Goal: Information Seeking & Learning: Learn about a topic

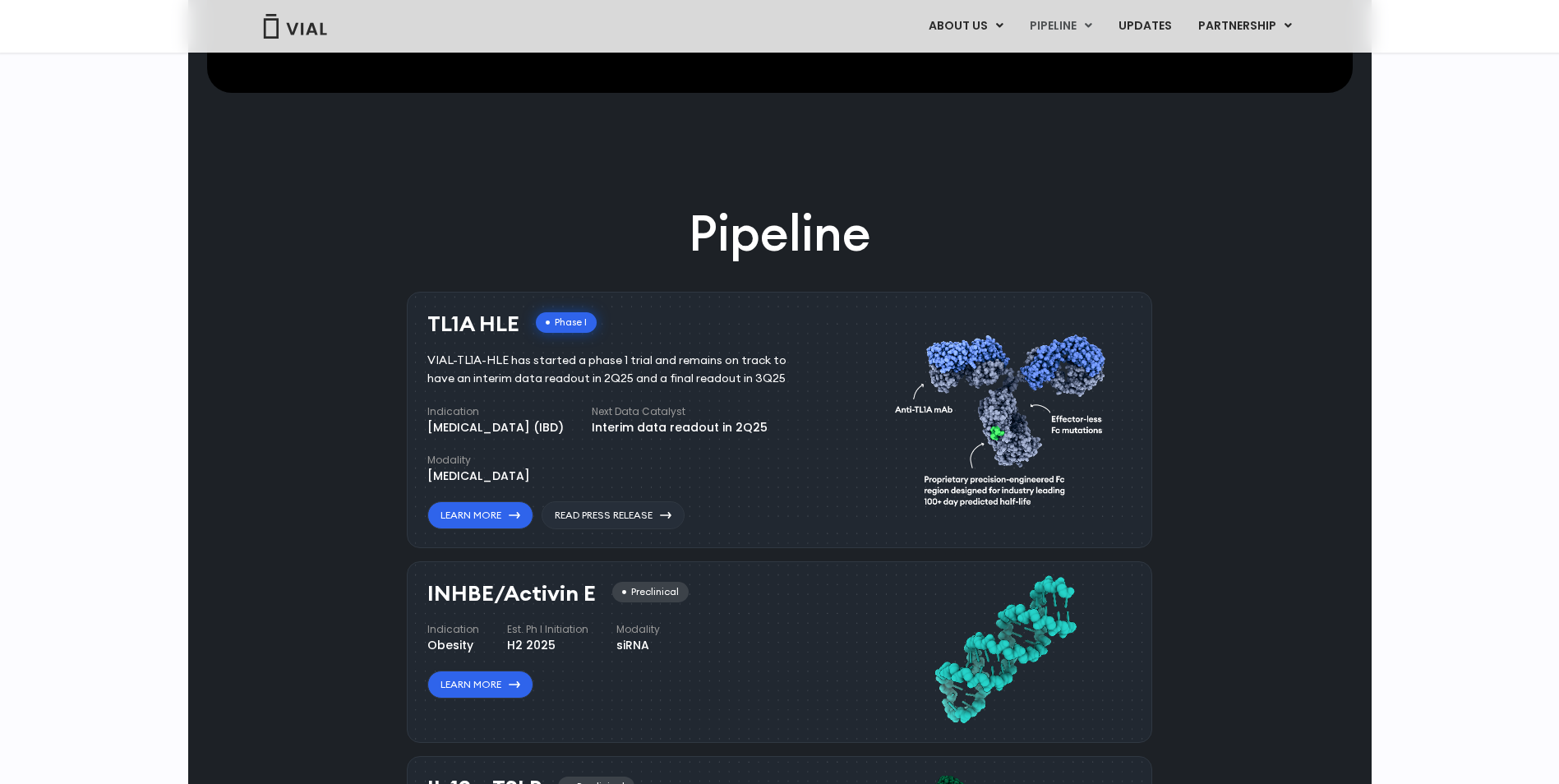
scroll to position [821, 0]
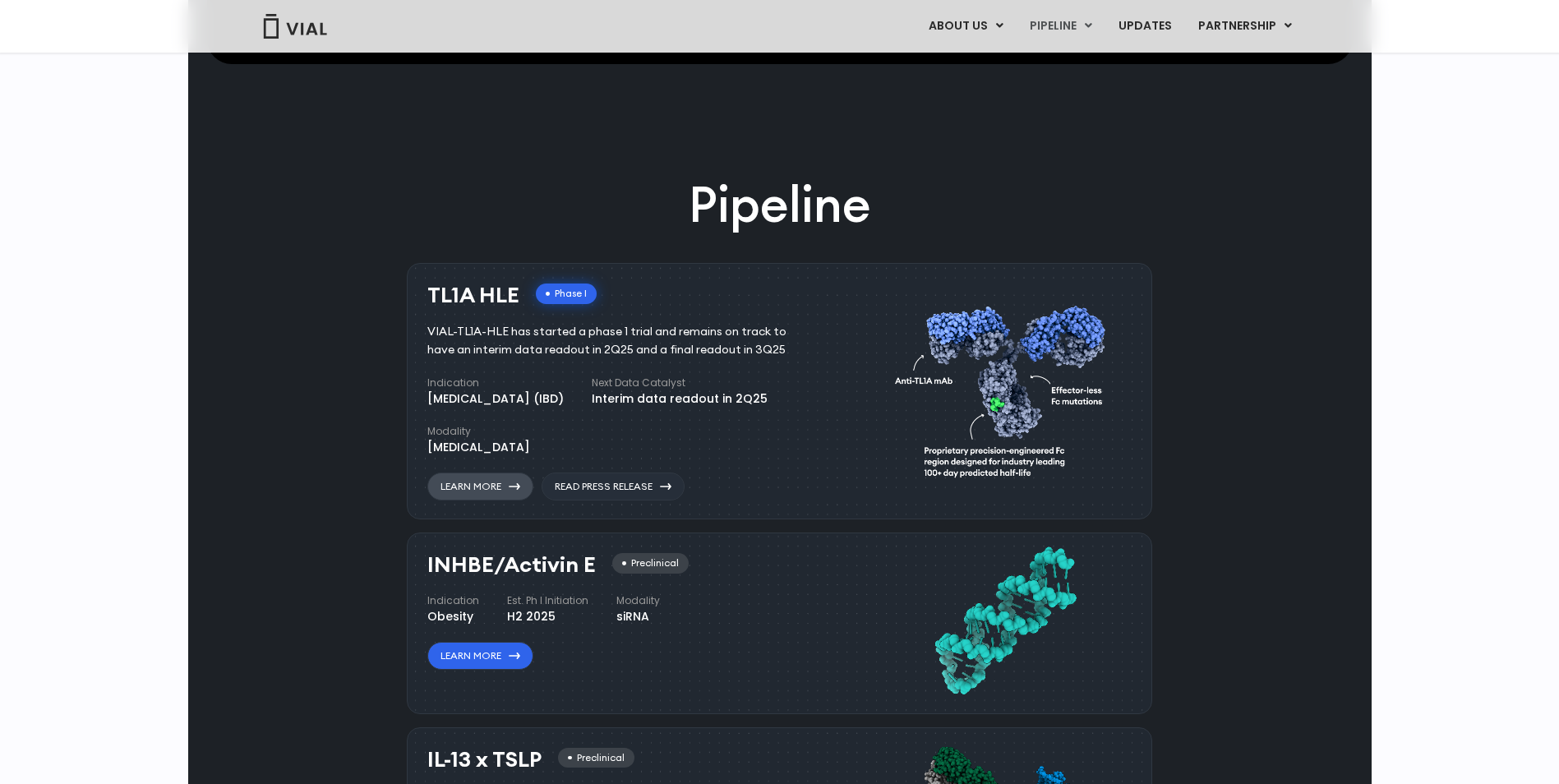
click at [490, 484] on link "Learn More" at bounding box center [480, 486] width 106 height 28
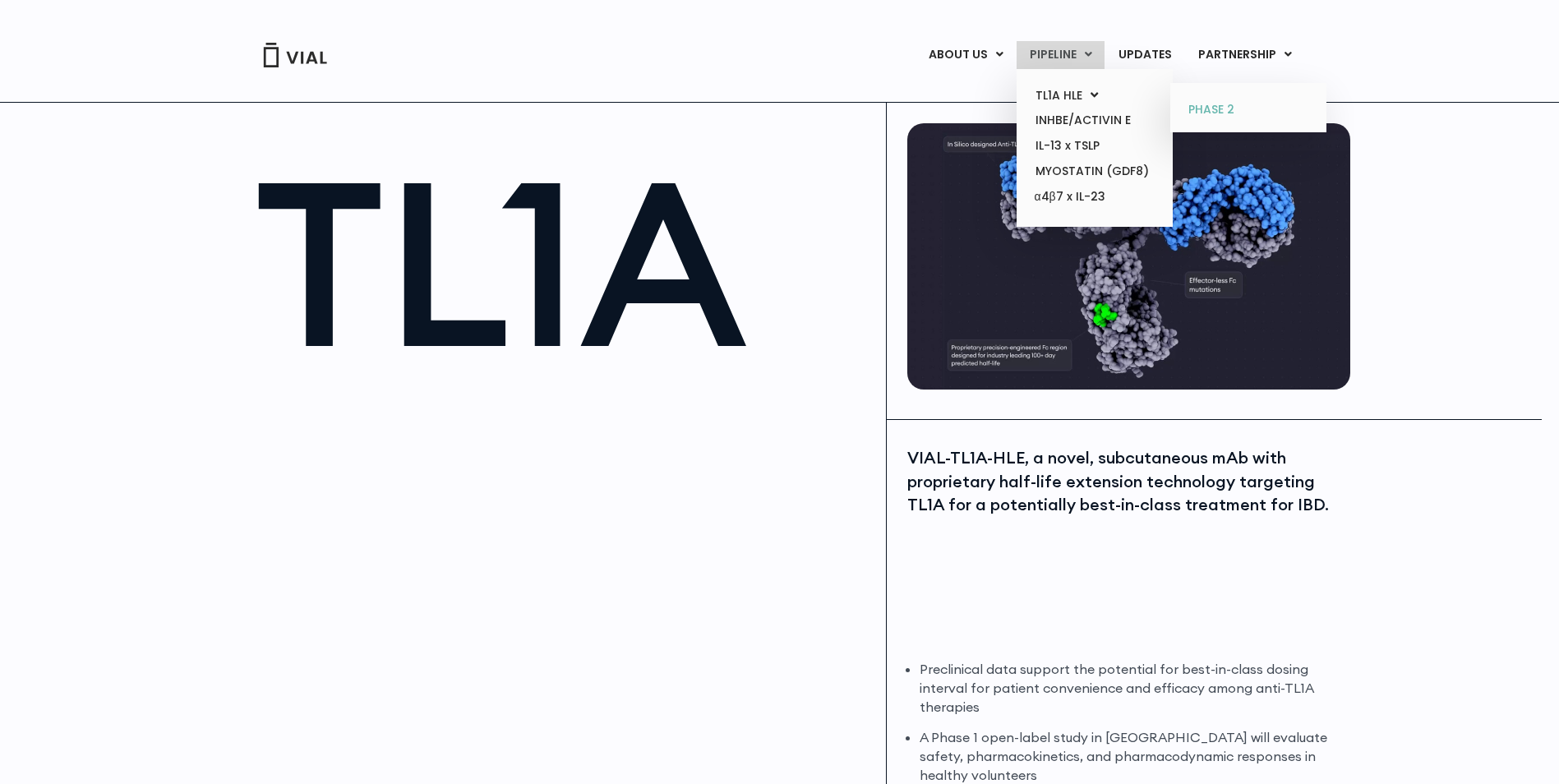
click at [1220, 109] on link "PHASE 2" at bounding box center [1248, 110] width 144 height 26
